Goal: Navigation & Orientation: Find specific page/section

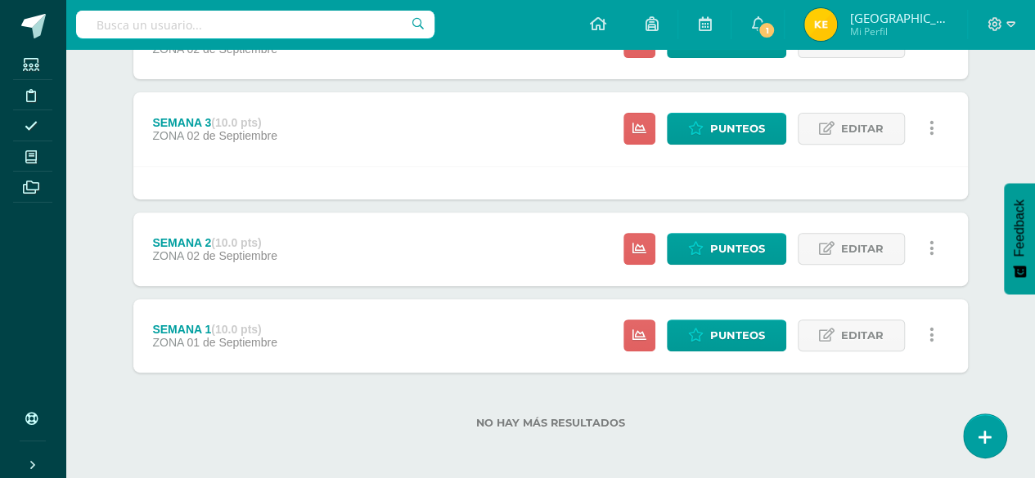
scroll to position [272, 0]
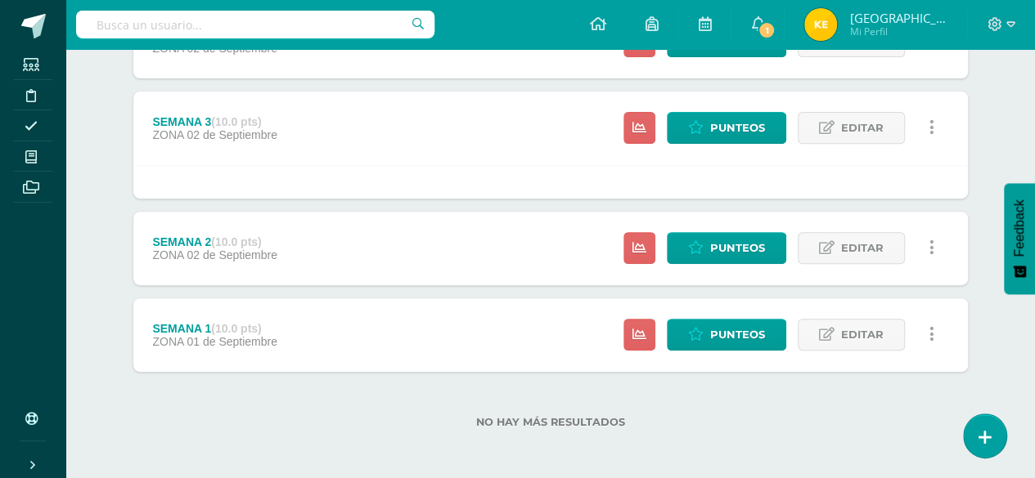
click at [986, 97] on div "Unidad 4 Unidad 1 Unidad 2 Unidad 3 Unidad 4 Resumen de unidad Descargar como H…" at bounding box center [551, 185] width 900 height 590
click at [994, 126] on div "Unidad 4 Unidad 1 Unidad 2 Unidad 3 Unidad 4 Resumen de unidad Descargar como H…" at bounding box center [551, 185] width 900 height 590
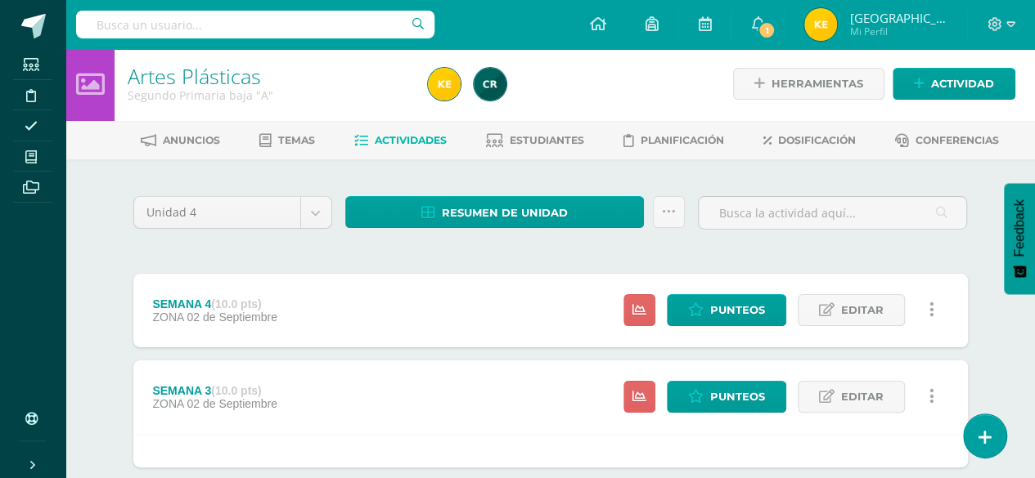
scroll to position [0, 0]
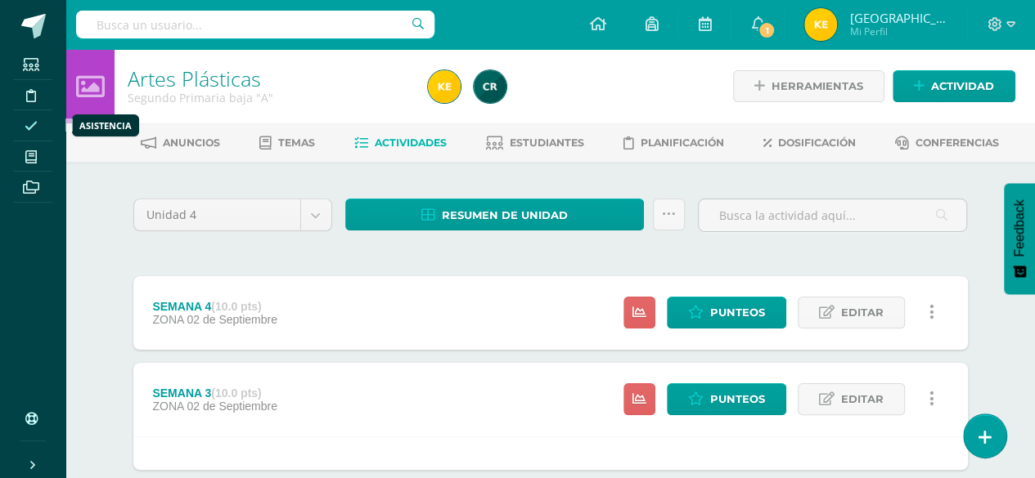
click at [31, 125] on icon at bounding box center [31, 125] width 13 height 13
click at [34, 97] on icon at bounding box center [31, 95] width 10 height 13
click at [25, 101] on span at bounding box center [31, 94] width 37 height 22
